Goal: Navigation & Orientation: Find specific page/section

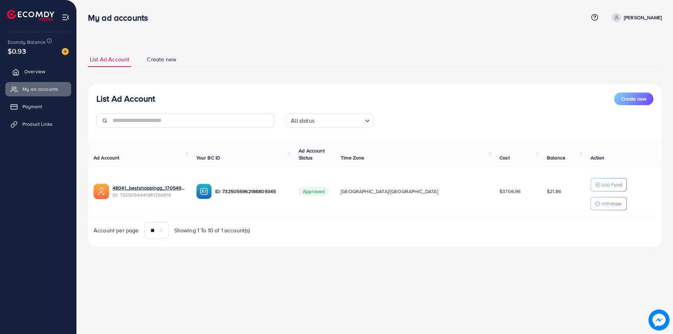
click at [22, 73] on link "Overview" at bounding box center [38, 71] width 66 height 14
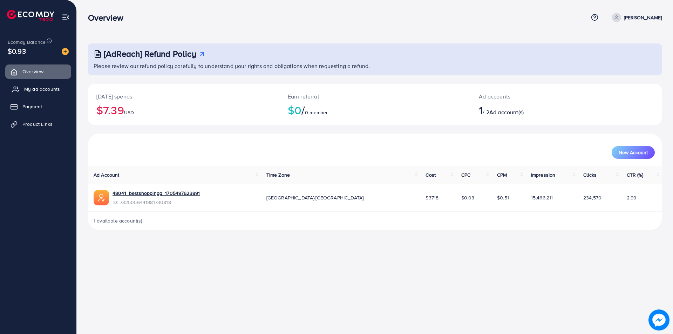
click at [26, 87] on span "My ad accounts" at bounding box center [42, 89] width 36 height 7
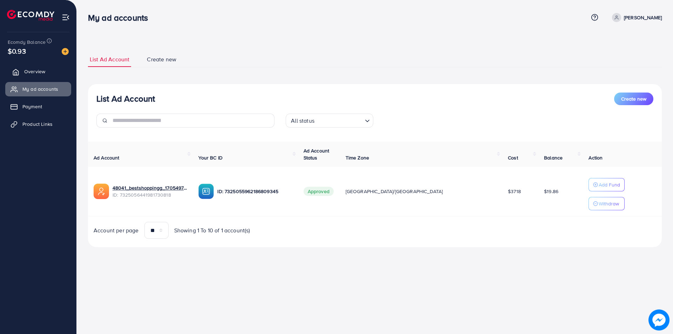
click at [43, 74] on span "Overview" at bounding box center [34, 71] width 21 height 7
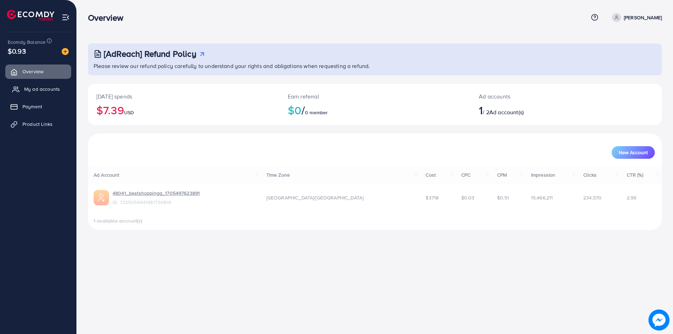
click at [40, 86] on span "My ad accounts" at bounding box center [42, 89] width 36 height 7
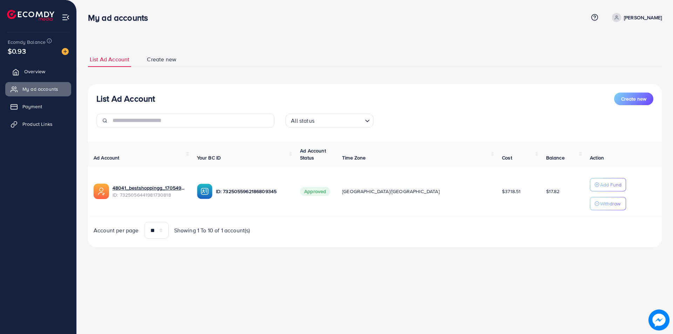
click at [34, 75] on span "Overview" at bounding box center [34, 71] width 21 height 7
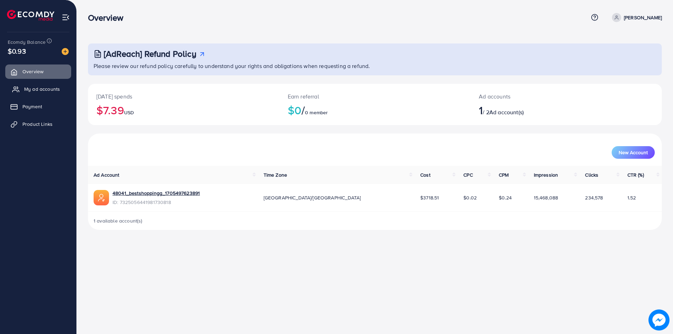
click at [37, 87] on span "My ad accounts" at bounding box center [42, 89] width 36 height 7
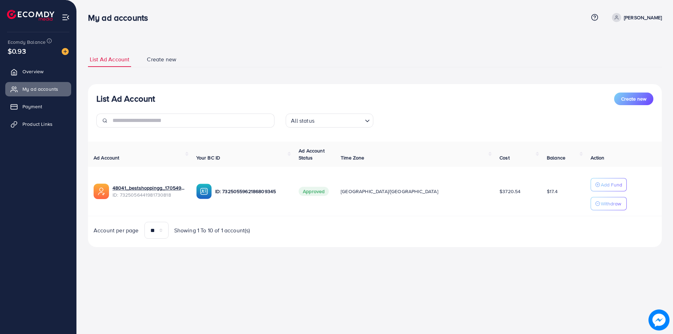
click at [415, 64] on ul "List Ad Account Create new" at bounding box center [375, 59] width 574 height 15
click at [34, 67] on link "Overview" at bounding box center [38, 71] width 66 height 14
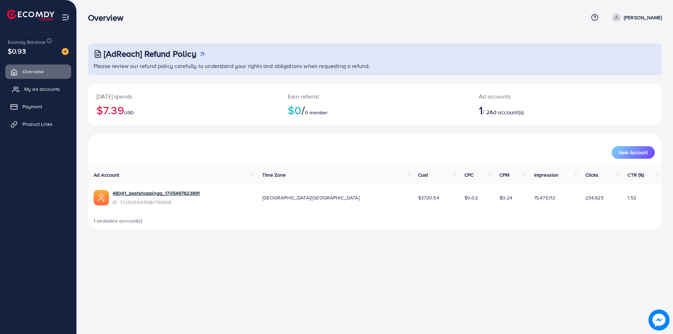
click at [29, 88] on span "My ad accounts" at bounding box center [42, 89] width 36 height 7
click at [48, 90] on span "My ad accounts" at bounding box center [42, 89] width 36 height 7
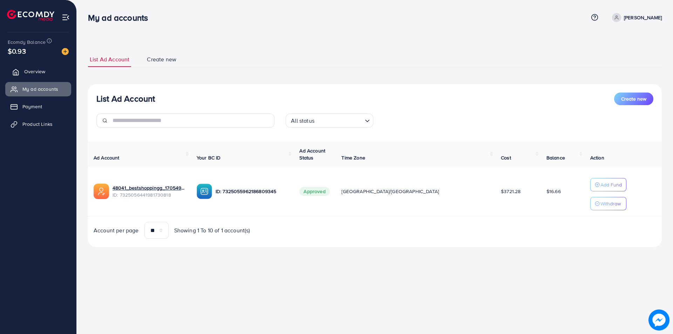
click at [30, 66] on link "Overview" at bounding box center [38, 71] width 66 height 14
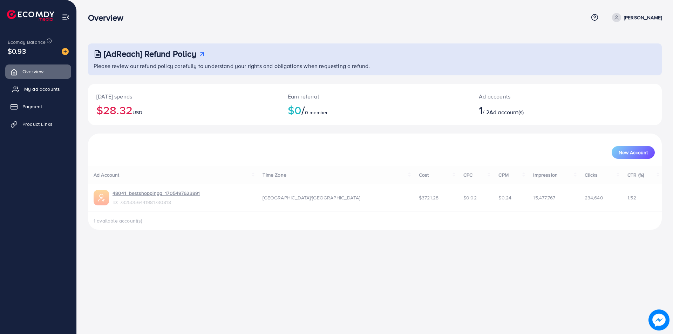
click at [31, 89] on span "My ad accounts" at bounding box center [42, 89] width 36 height 7
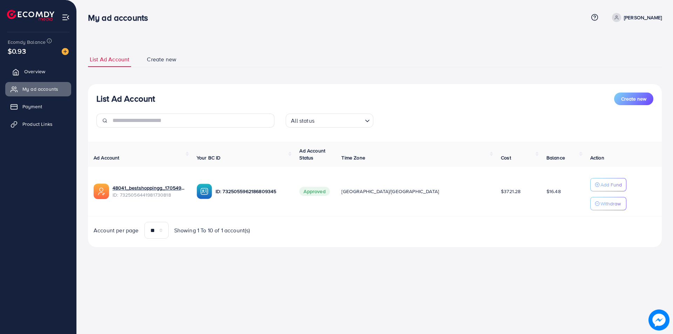
click at [33, 76] on link "Overview" at bounding box center [38, 71] width 66 height 14
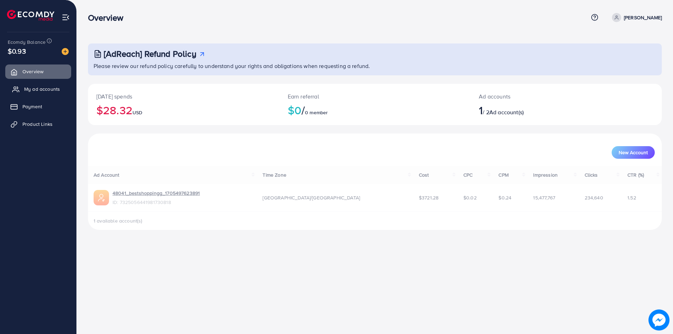
click at [28, 91] on span "My ad accounts" at bounding box center [42, 89] width 36 height 7
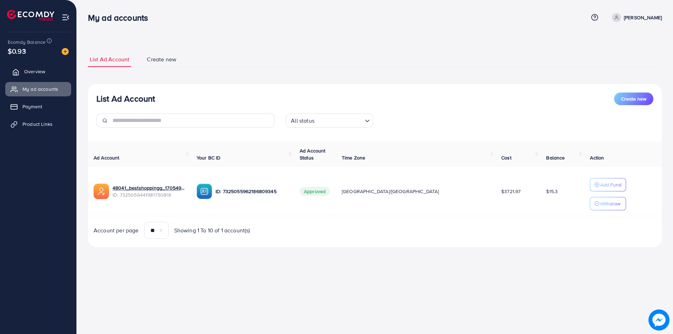
click at [45, 77] on link "Overview" at bounding box center [38, 71] width 66 height 14
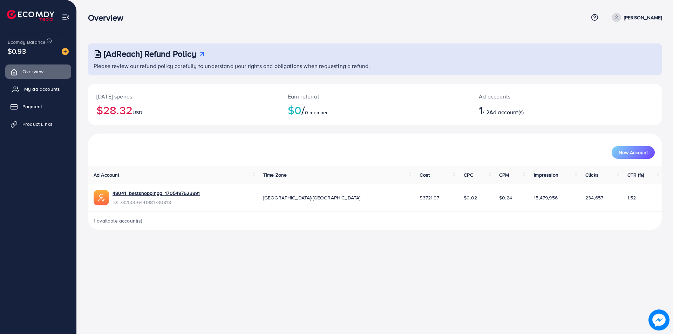
click at [37, 88] on span "My ad accounts" at bounding box center [42, 89] width 36 height 7
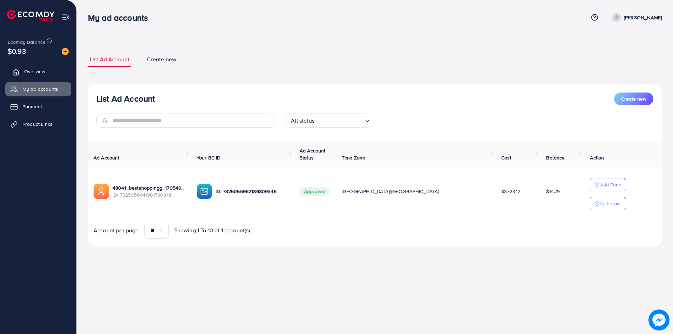
click at [36, 68] on span "Overview" at bounding box center [34, 71] width 21 height 7
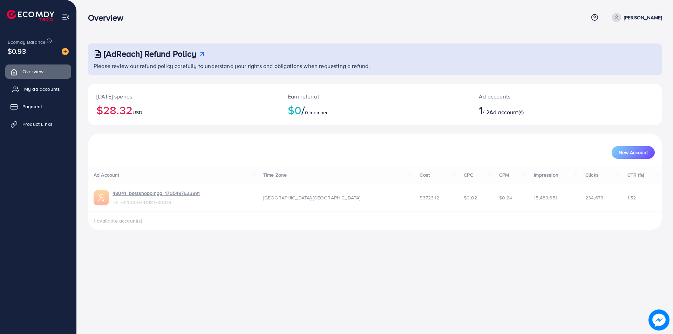
click at [39, 85] on link "My ad accounts" at bounding box center [38, 89] width 66 height 14
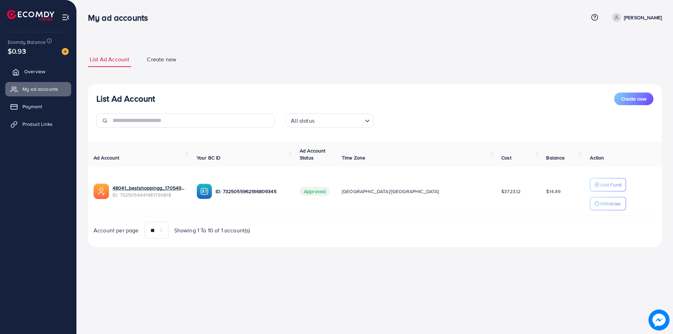
click at [25, 74] on span "Overview" at bounding box center [34, 71] width 21 height 7
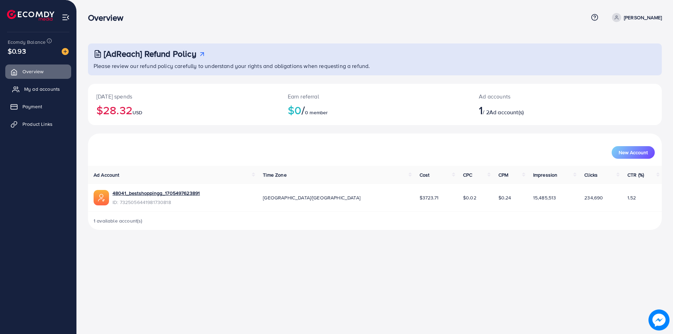
click at [39, 95] on link "My ad accounts" at bounding box center [38, 89] width 66 height 14
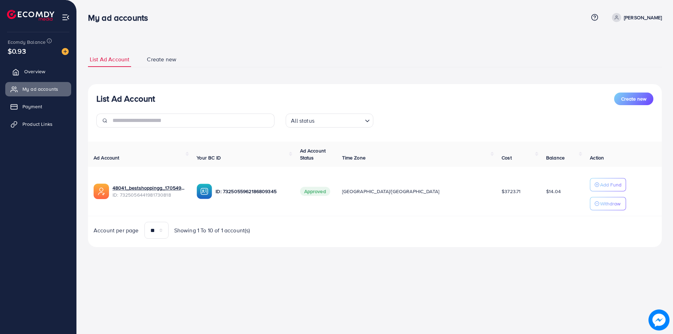
click at [47, 67] on link "Overview" at bounding box center [38, 71] width 66 height 14
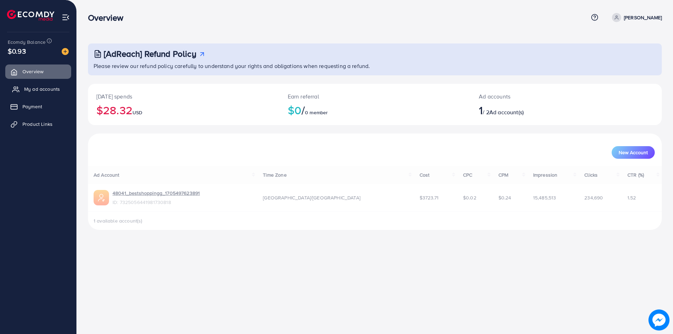
click at [32, 88] on span "My ad accounts" at bounding box center [42, 89] width 36 height 7
